Goal: Communication & Community: Answer question/provide support

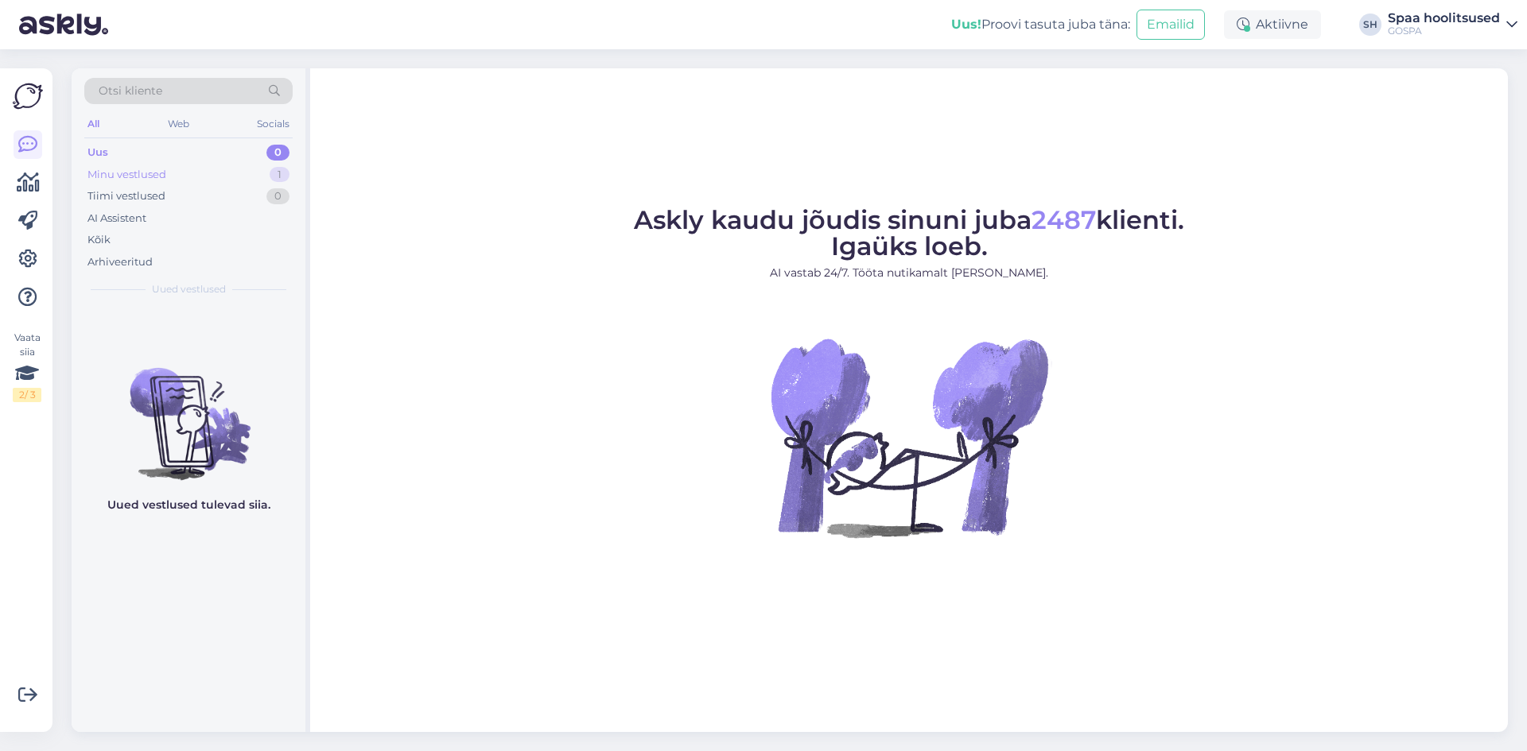
click at [126, 174] on div "Minu vestlused" at bounding box center [126, 175] width 79 height 16
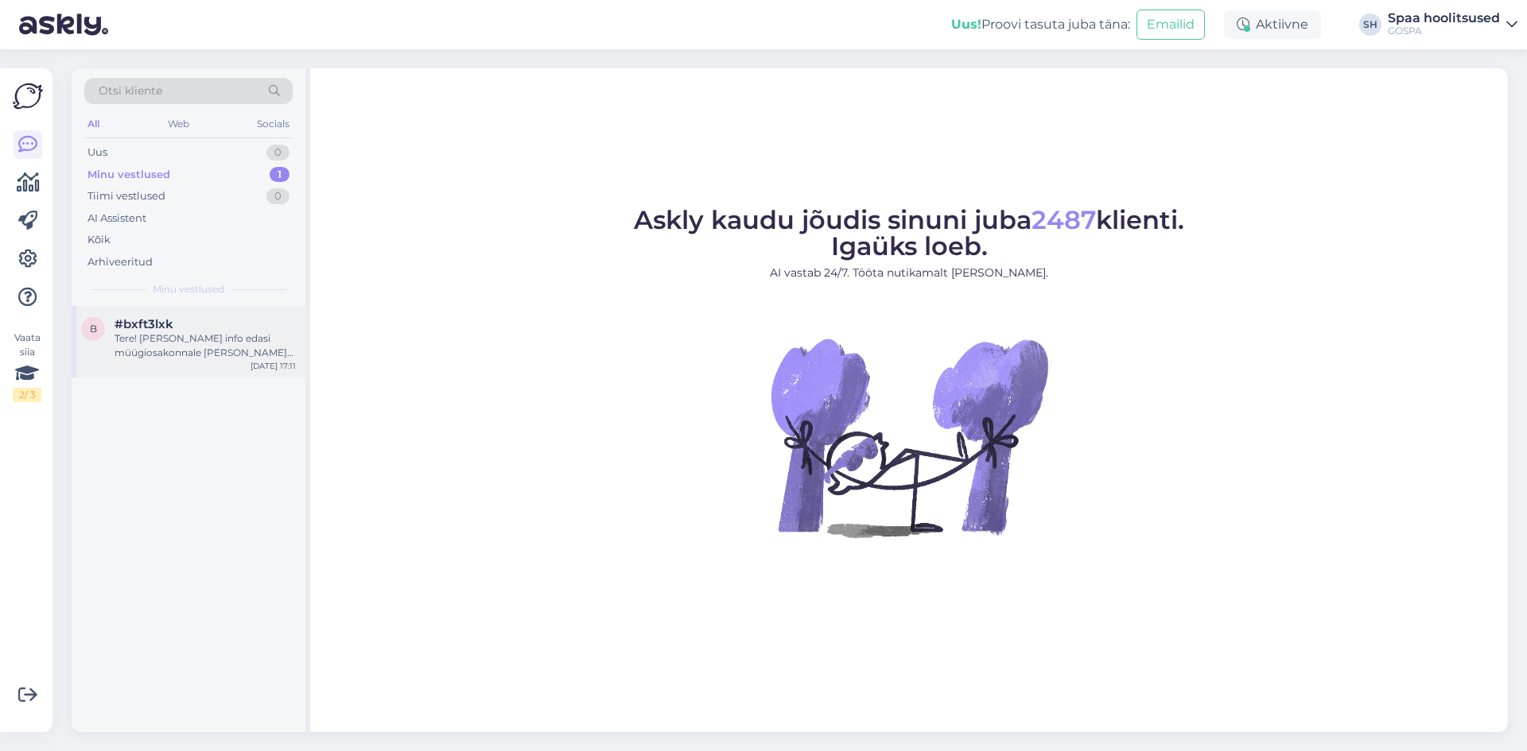
click at [228, 334] on div "Tere! [PERSON_NAME] info edasi müügiosakonnale [PERSON_NAME] saadavad arve." at bounding box center [205, 346] width 181 height 29
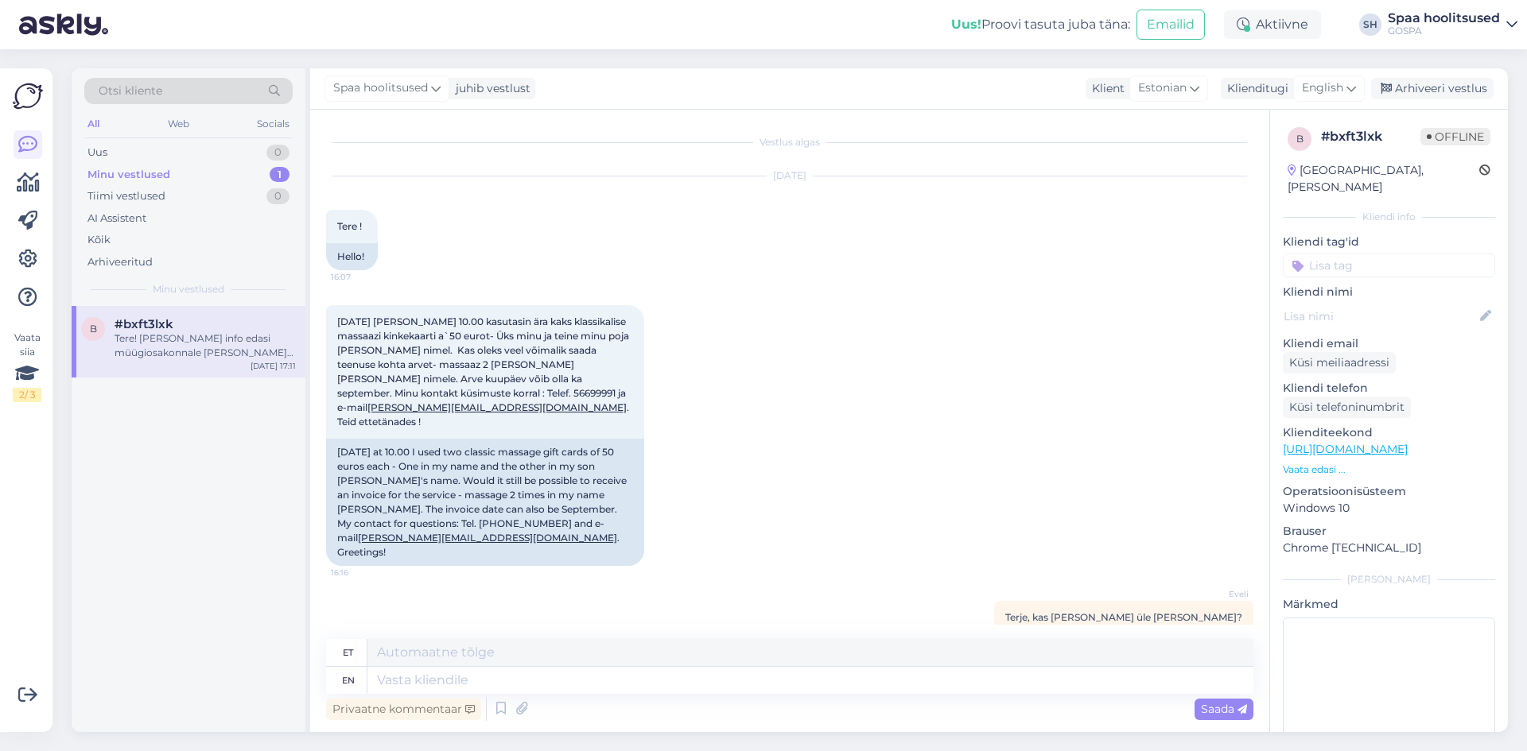
scroll to position [122, 0]
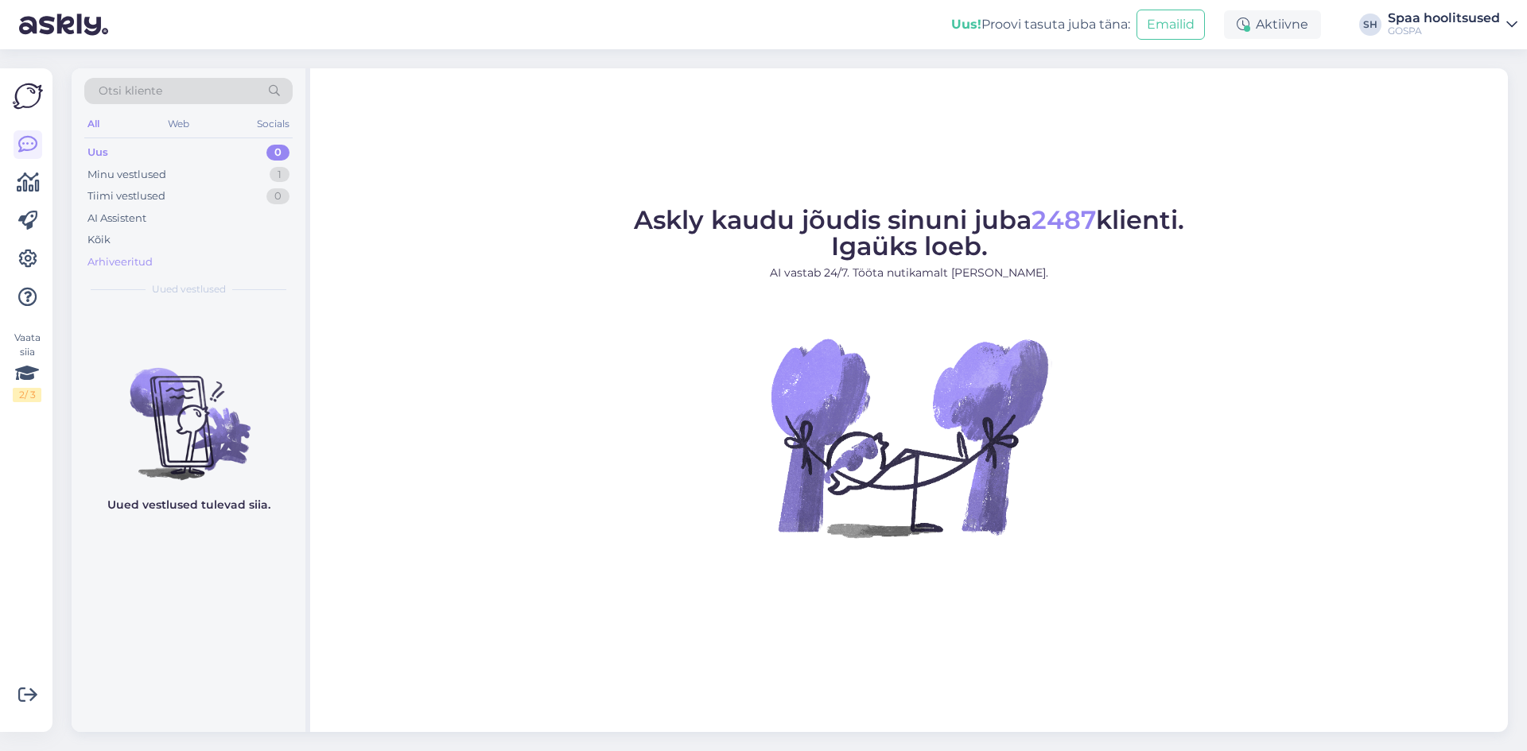
click at [133, 268] on div "Arhiveeritud" at bounding box center [119, 262] width 65 height 16
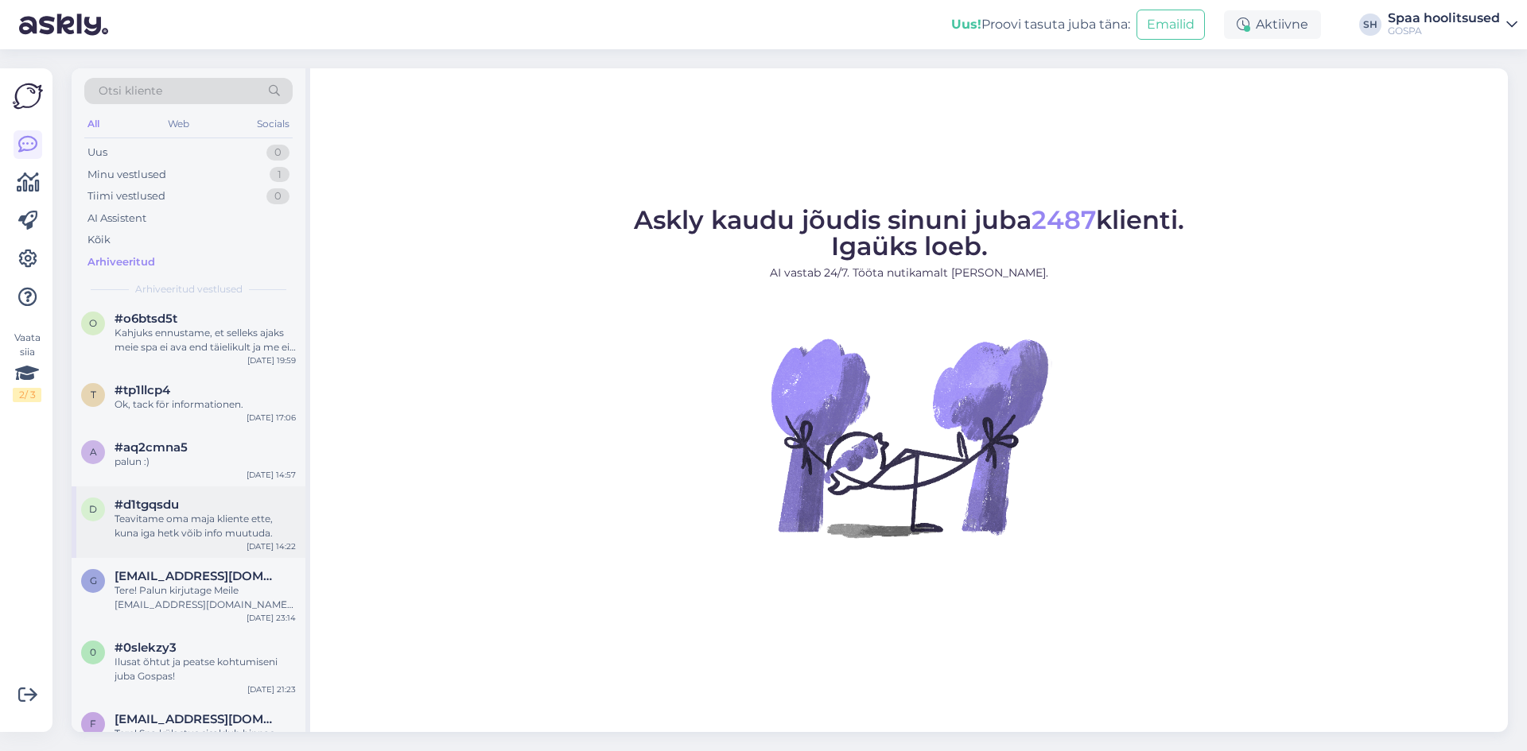
scroll to position [318, 0]
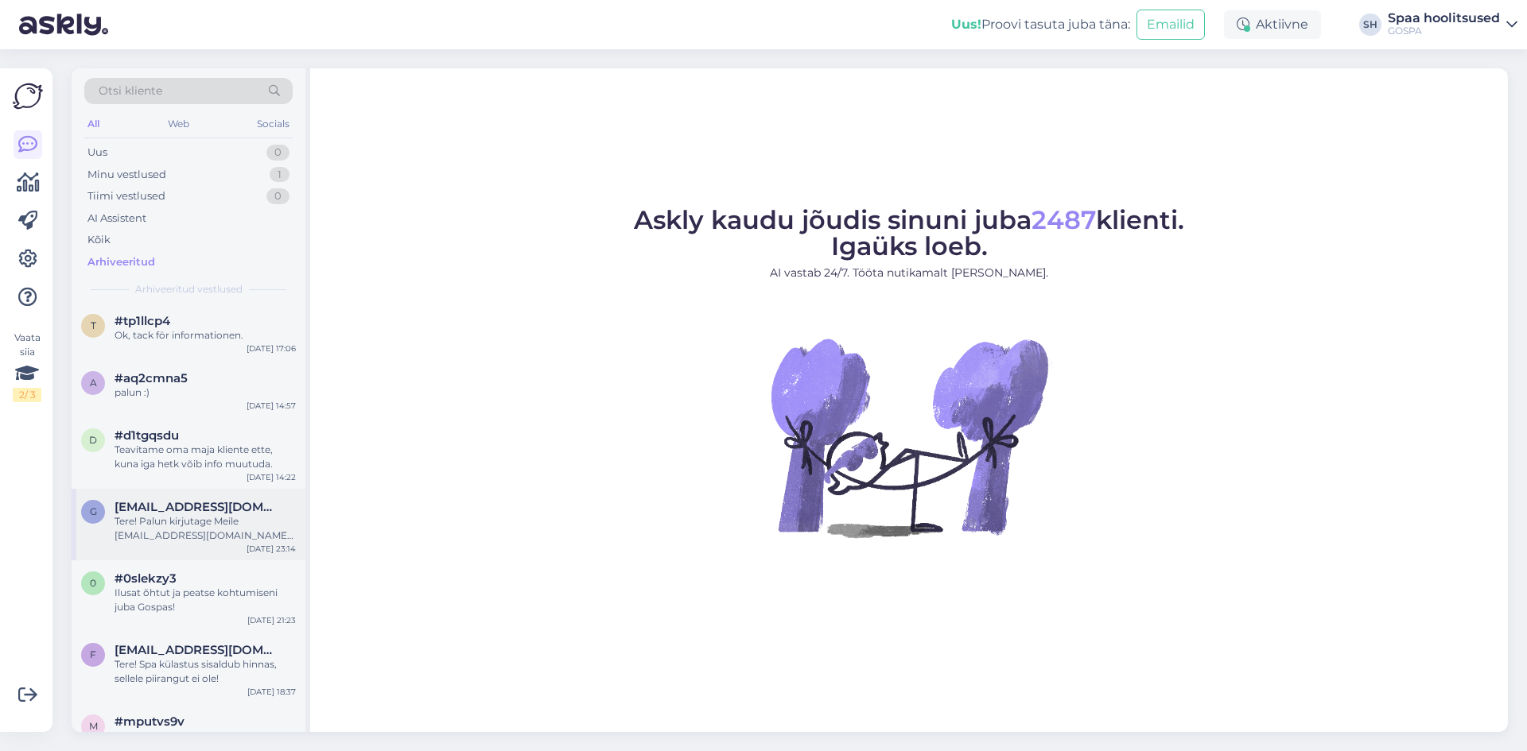
click at [191, 526] on div "Tere! Palun kirjutage Meile [EMAIL_ADDRESS][DOMAIN_NAME] [PERSON_NAME] Teile ed…" at bounding box center [205, 528] width 181 height 29
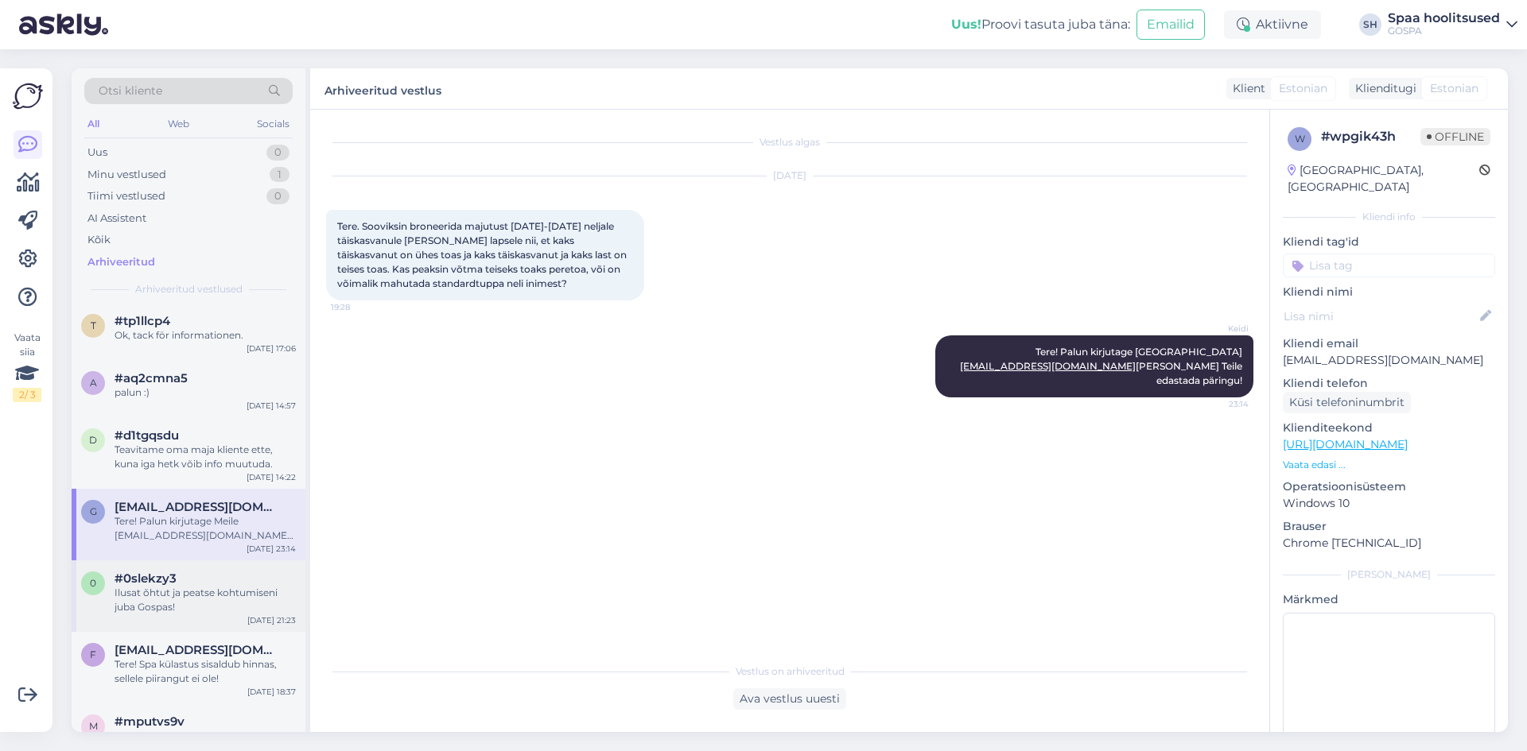
click at [194, 609] on div "Ilusat õhtut ja peatse kohtumiseni juba Gospas!" at bounding box center [205, 600] width 181 height 29
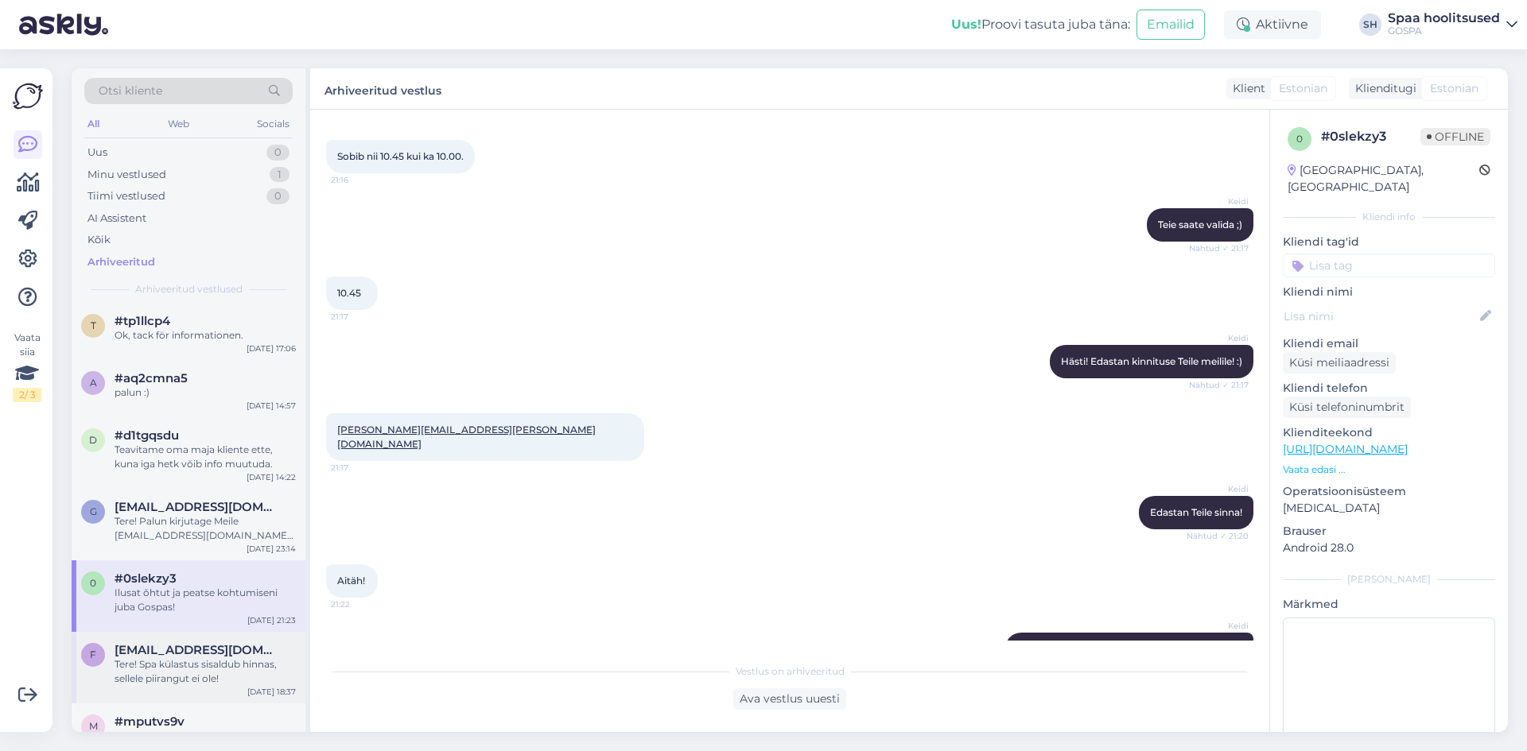
click at [232, 674] on div "Tere! Spa külastus sisaldub hinnas, sellele piirangut ei ole!" at bounding box center [205, 672] width 181 height 29
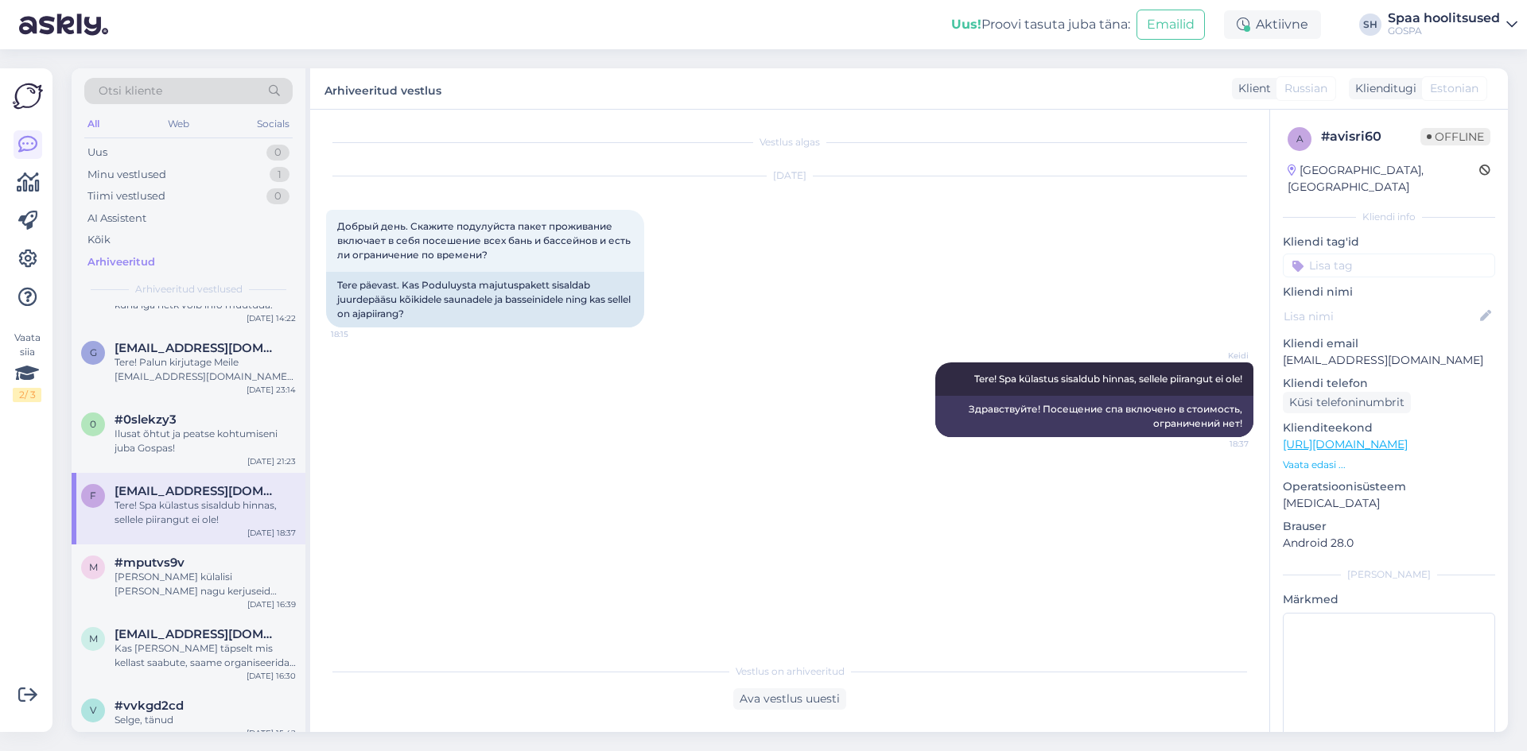
scroll to position [557, 0]
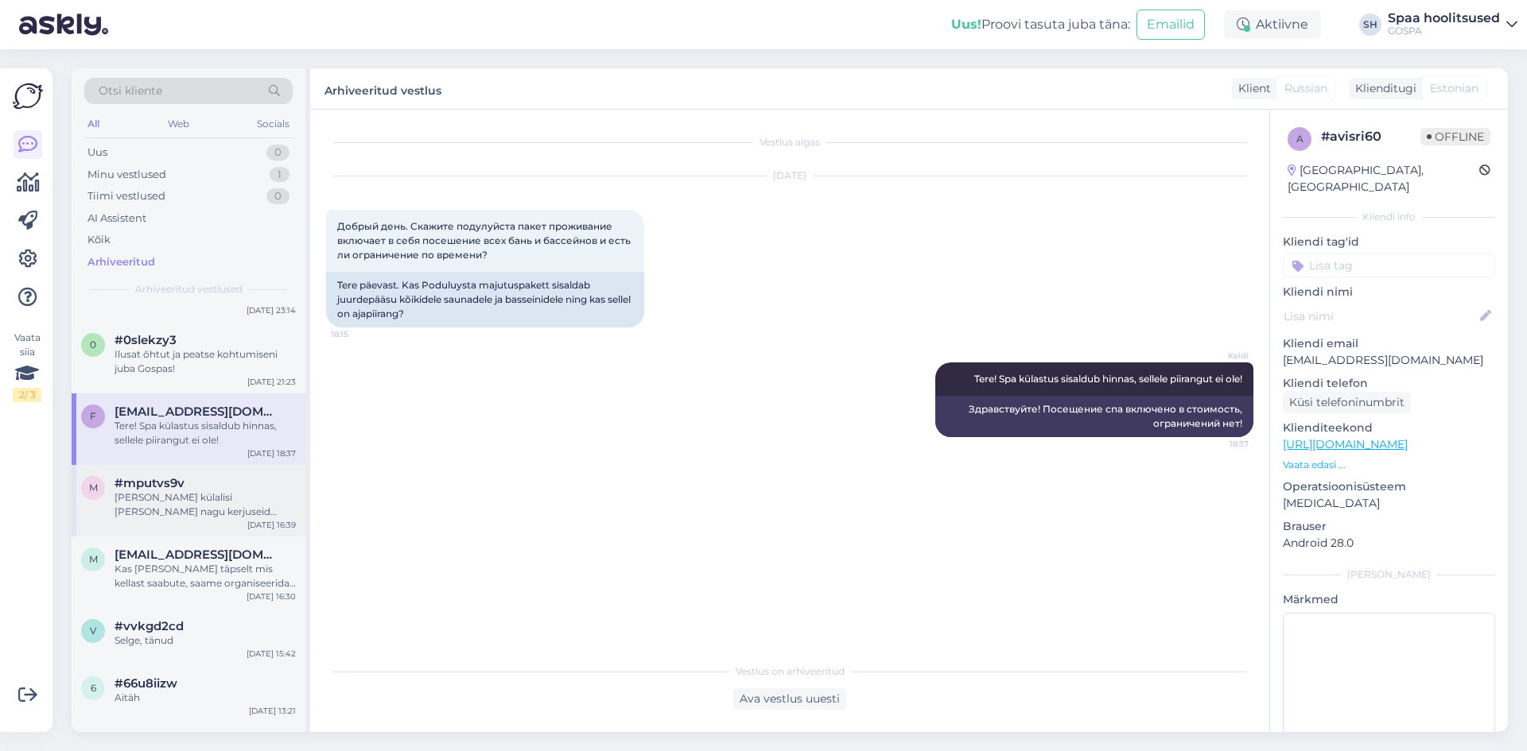
click at [207, 511] on div "[PERSON_NAME] külalisi [PERSON_NAME] nagu kerjuseid kuhugi võõrastesse basseini…" at bounding box center [205, 505] width 181 height 29
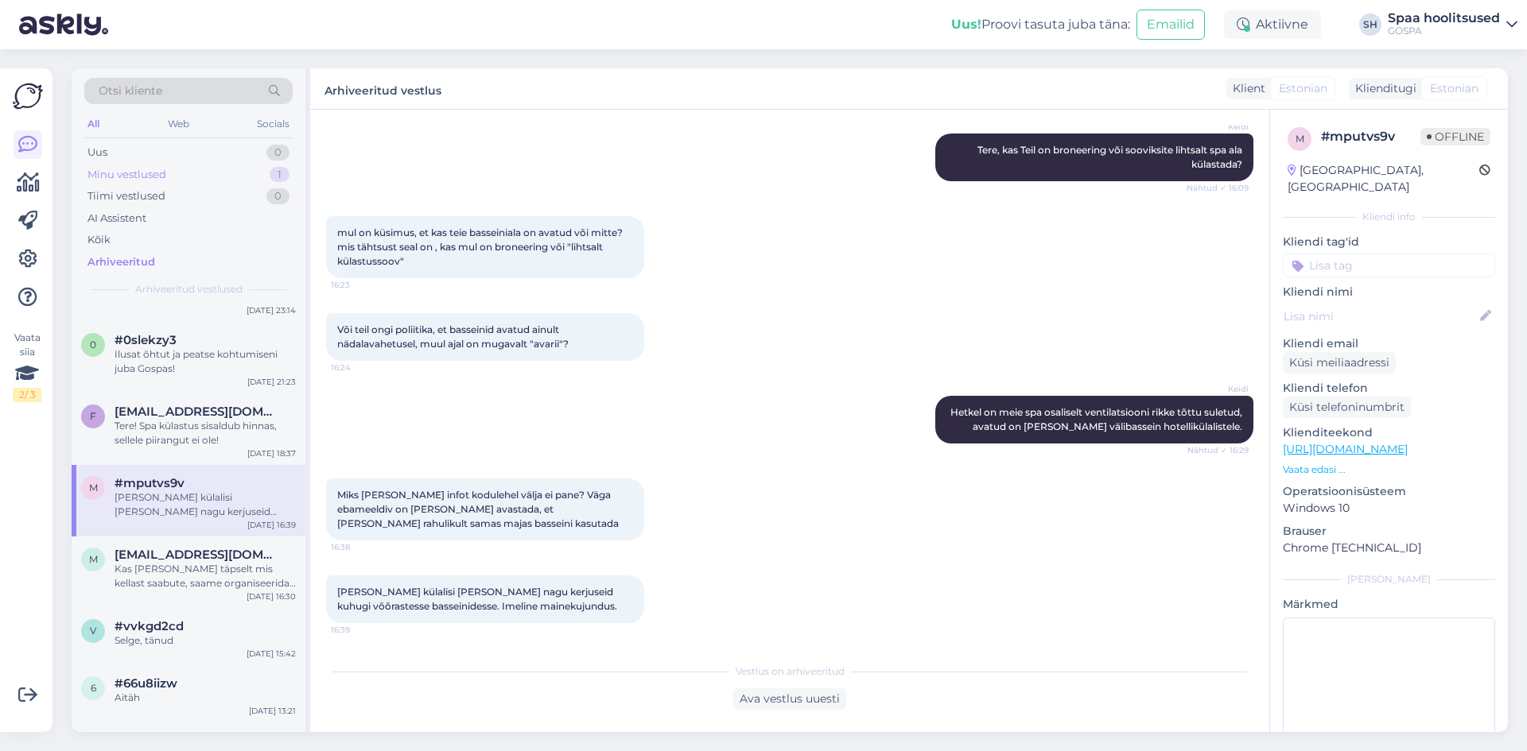
click at [127, 177] on div "Minu vestlused" at bounding box center [126, 175] width 79 height 16
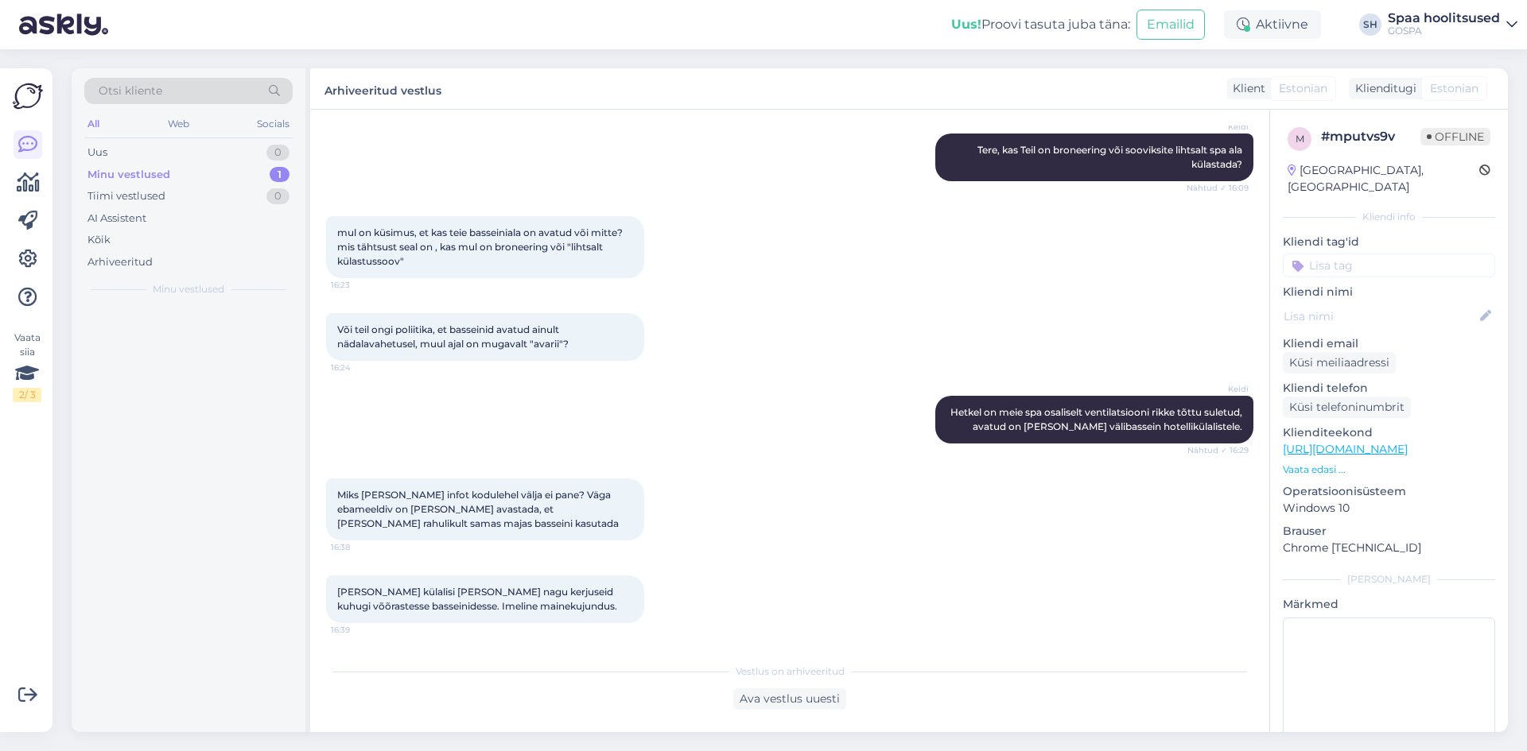
scroll to position [0, 0]
